Goal: Navigation & Orientation: Find specific page/section

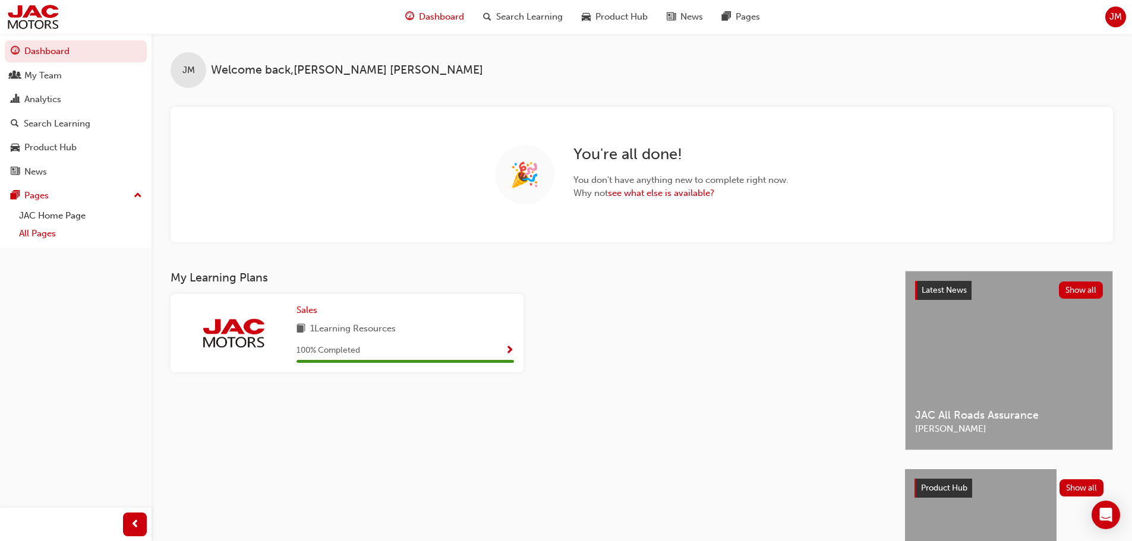
click at [55, 237] on link "All Pages" at bounding box center [80, 234] width 133 height 18
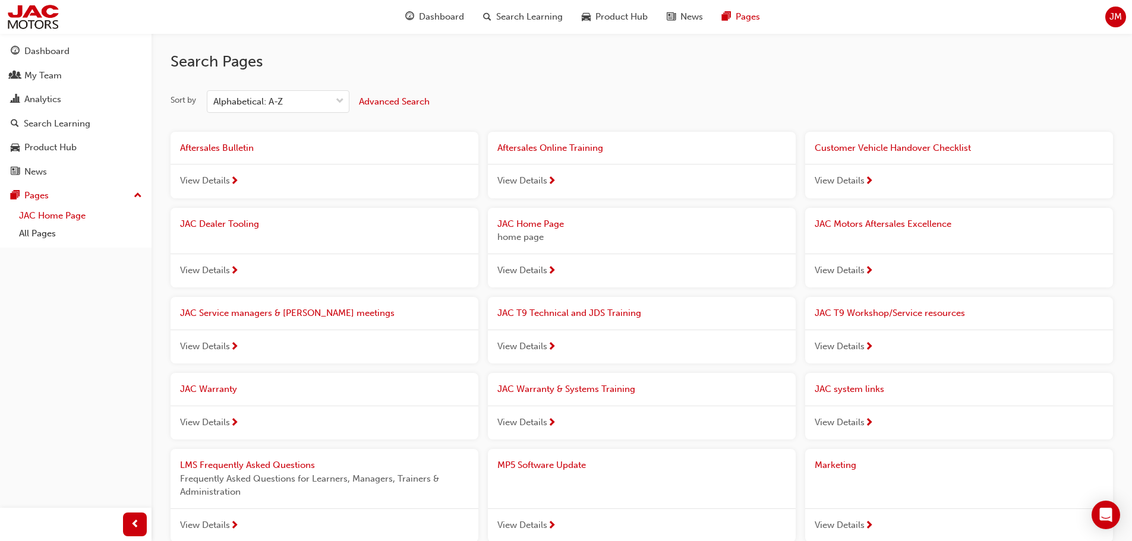
click at [74, 218] on link "JAC Home Page" at bounding box center [80, 216] width 133 height 18
